Goal: Navigation & Orientation: Go to known website

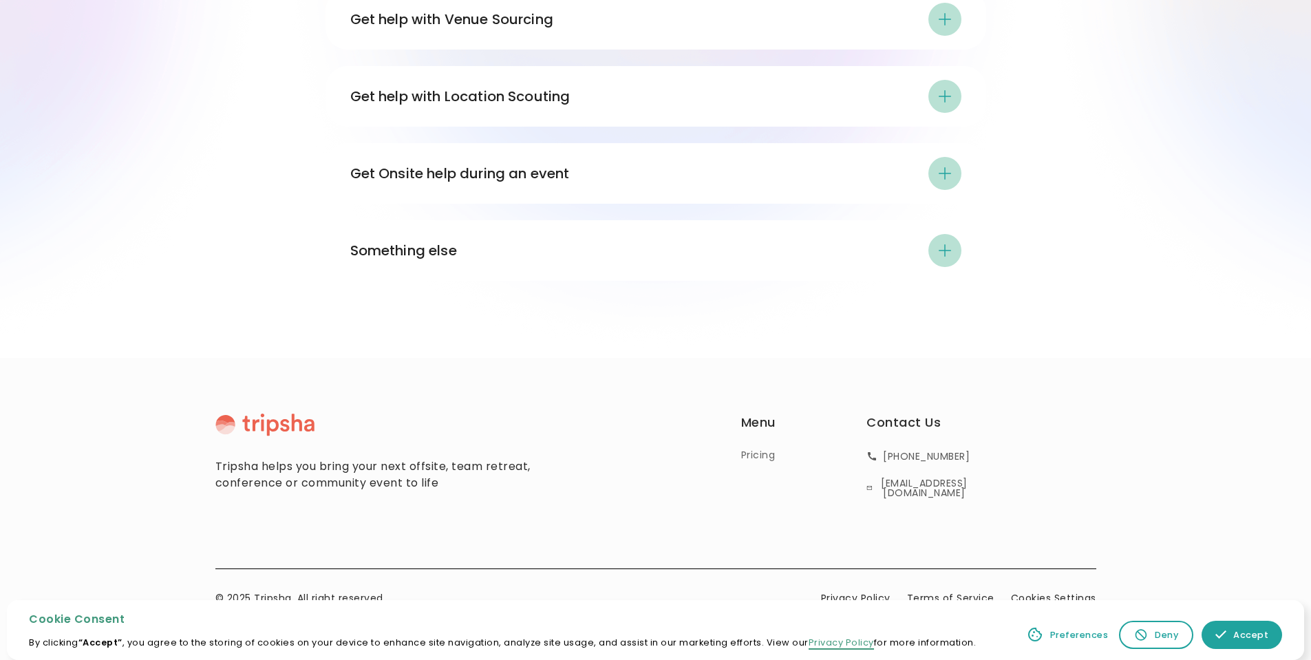
scroll to position [2330, 0]
click at [265, 425] on img at bounding box center [264, 423] width 99 height 23
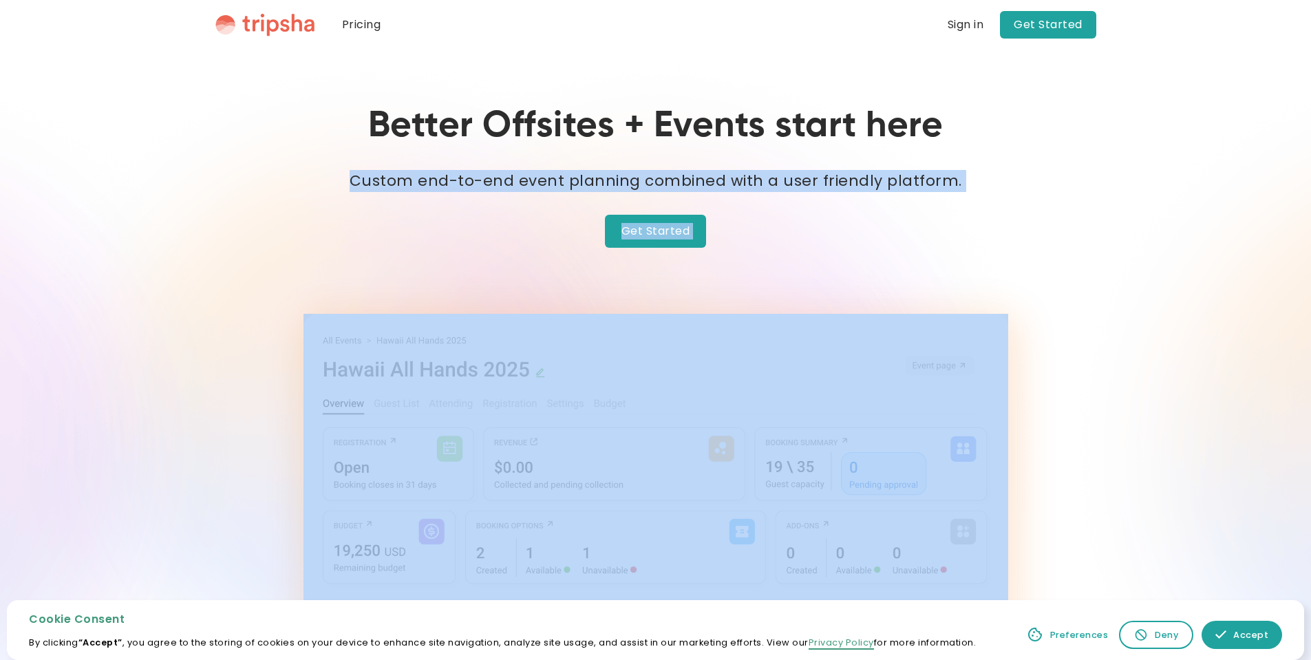
click at [1019, 233] on div "**********" at bounding box center [655, 452] width 881 height 694
click at [969, 24] on div "Sign in" at bounding box center [966, 24] width 36 height 11
